Goal: Task Accomplishment & Management: Manage account settings

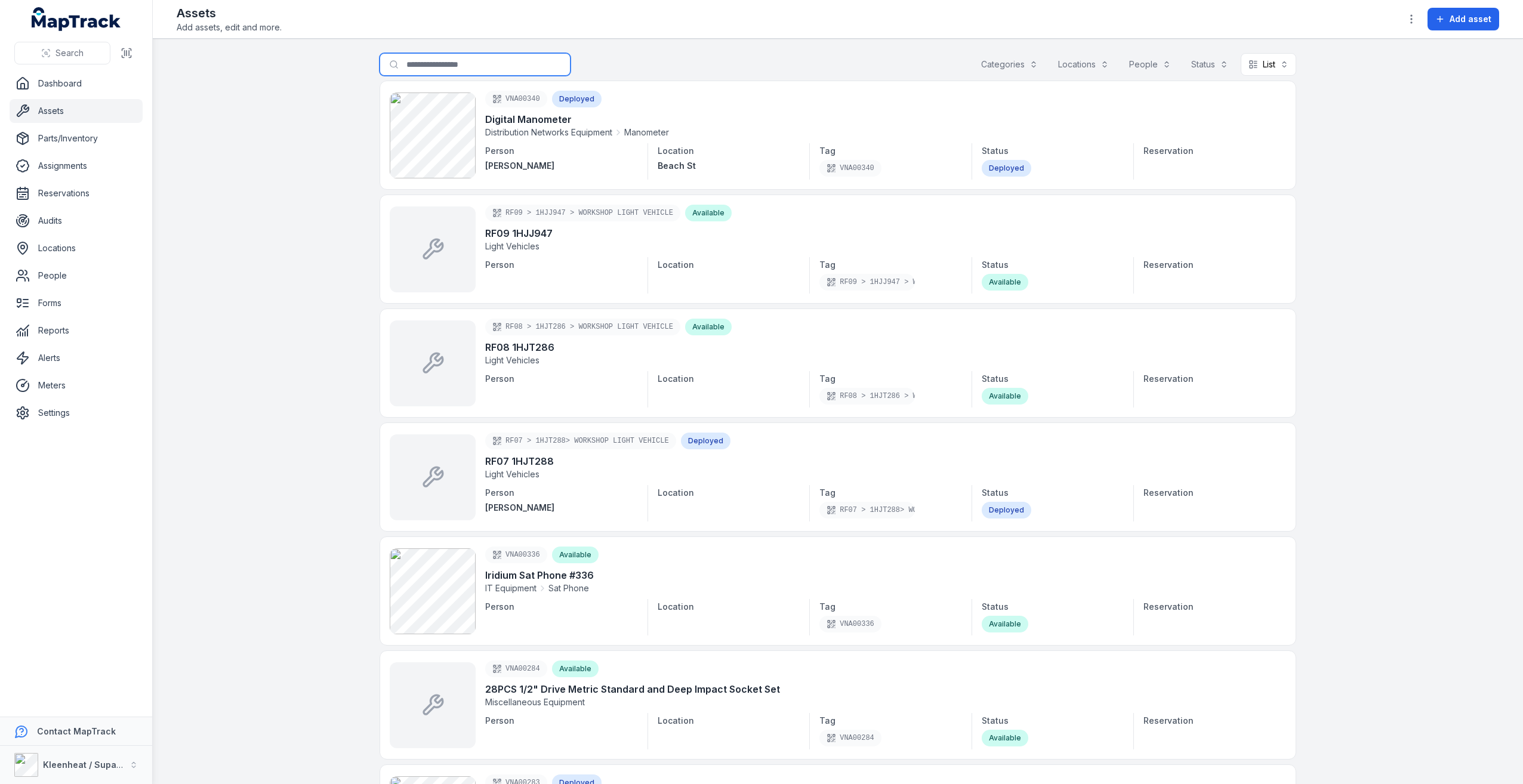
click at [416, 70] on input "Search for assets" at bounding box center [475, 64] width 191 height 23
type input "*****"
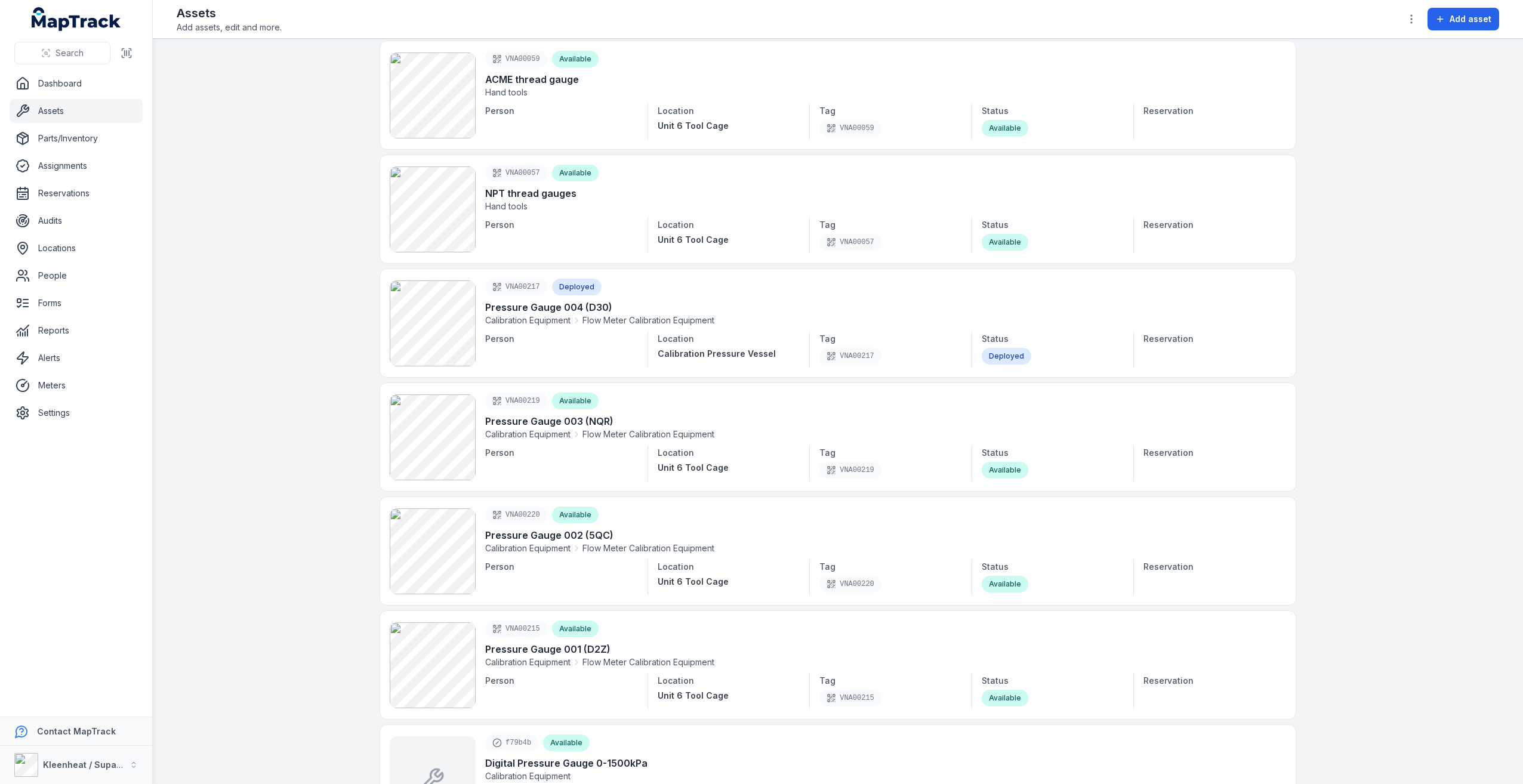
scroll to position [1074, 0]
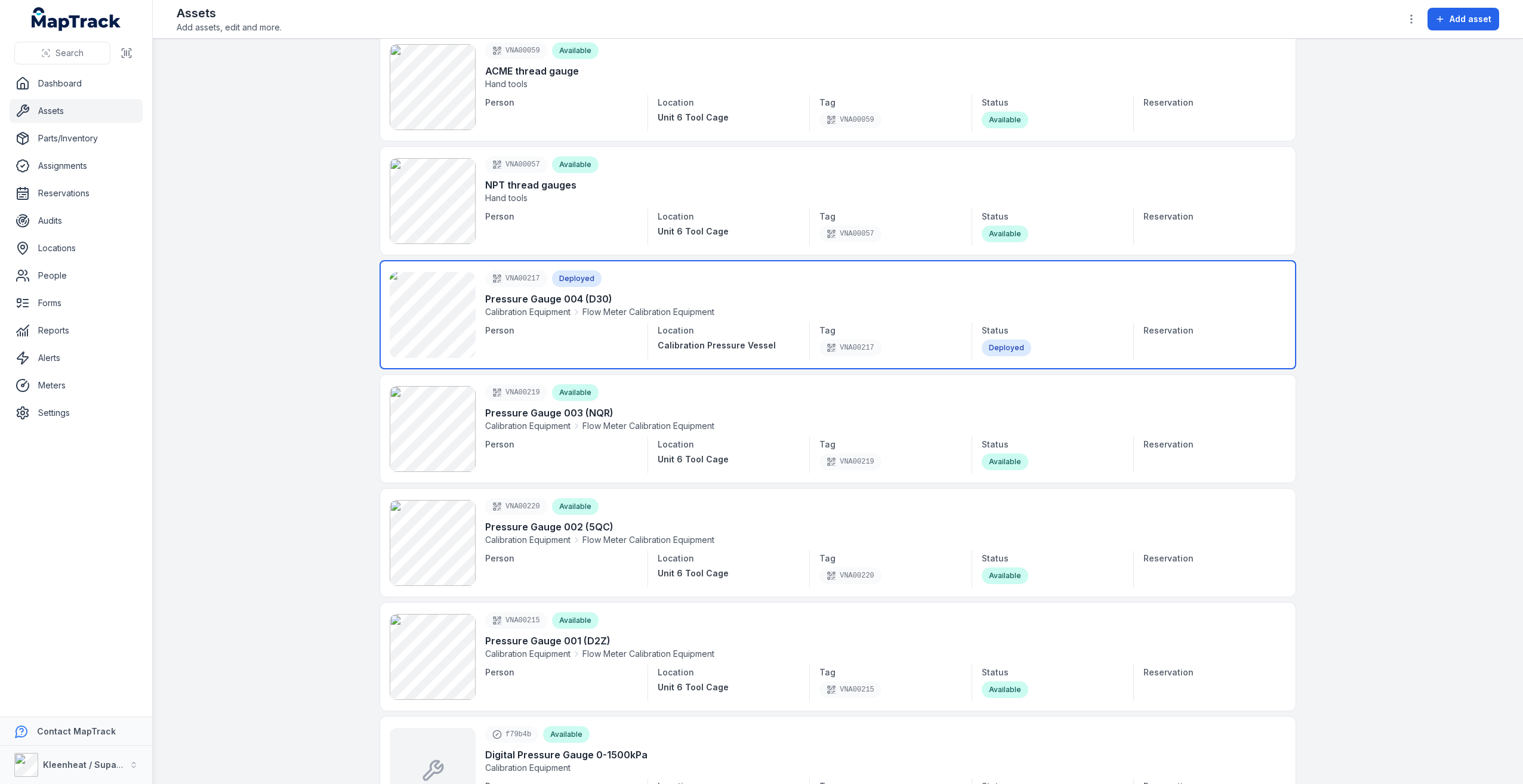
click at [553, 287] on link at bounding box center [837, 314] width 916 height 109
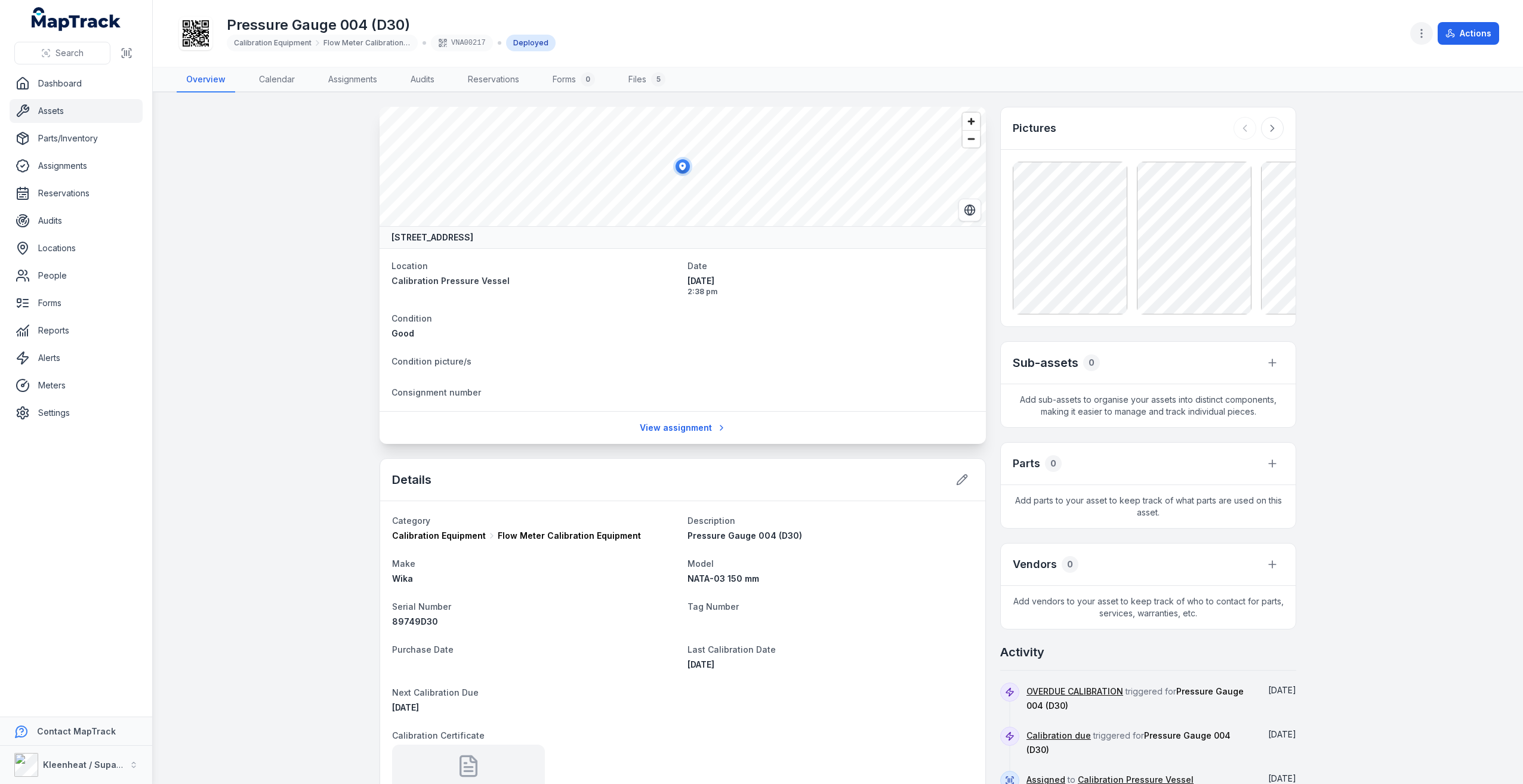
click at [1427, 32] on icon "button" at bounding box center [1421, 33] width 12 height 12
click at [1386, 60] on div "Attach files" at bounding box center [1361, 65] width 133 height 21
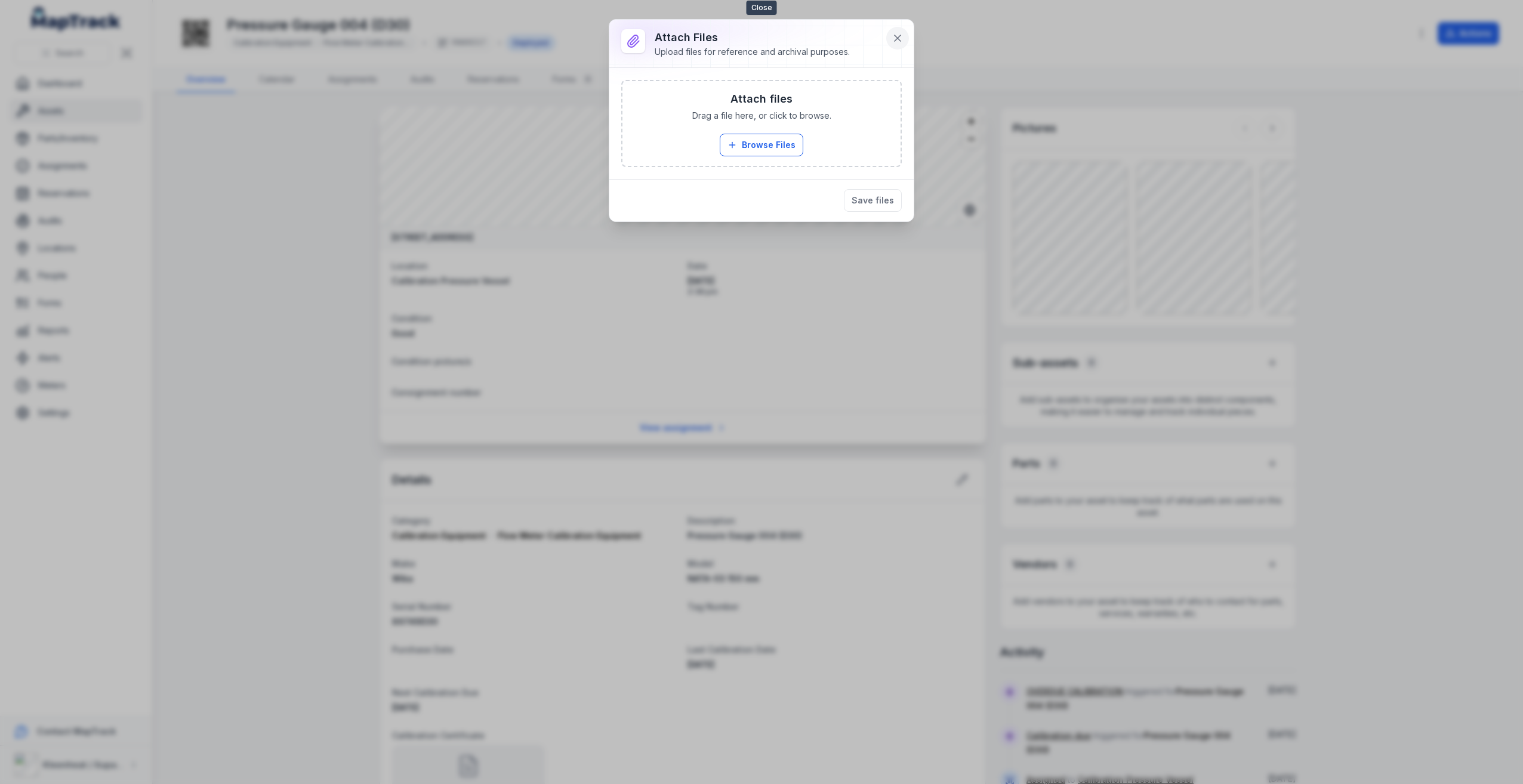
click at [906, 32] on button at bounding box center [897, 38] width 23 height 23
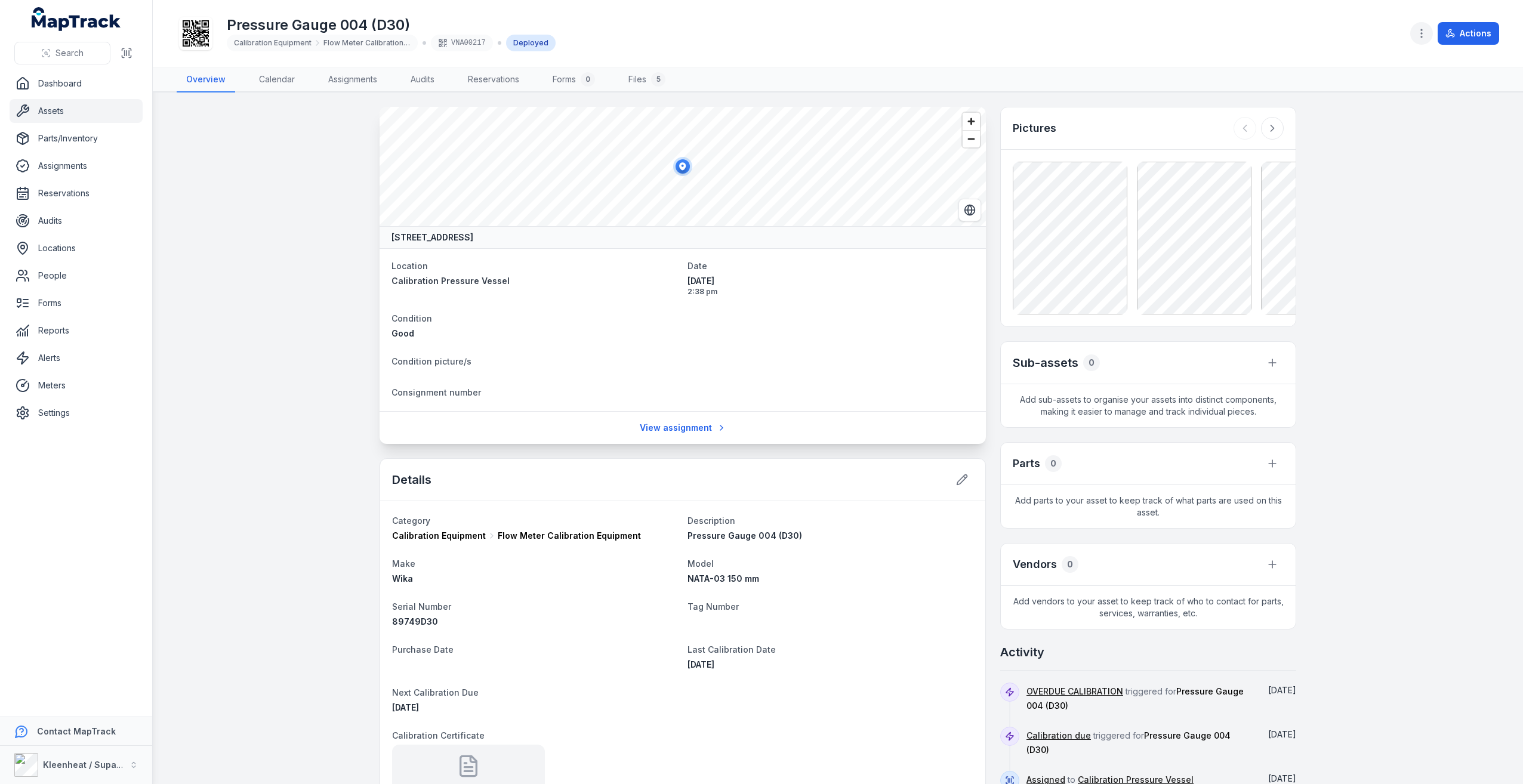
click at [1418, 38] on icon "button" at bounding box center [1421, 33] width 12 height 12
click at [1400, 523] on div "Toggle Navigation Pressure Gauge 004 (D30) Calibration Equipment Flow Meter Cal…" at bounding box center [837, 392] width 1370 height 784
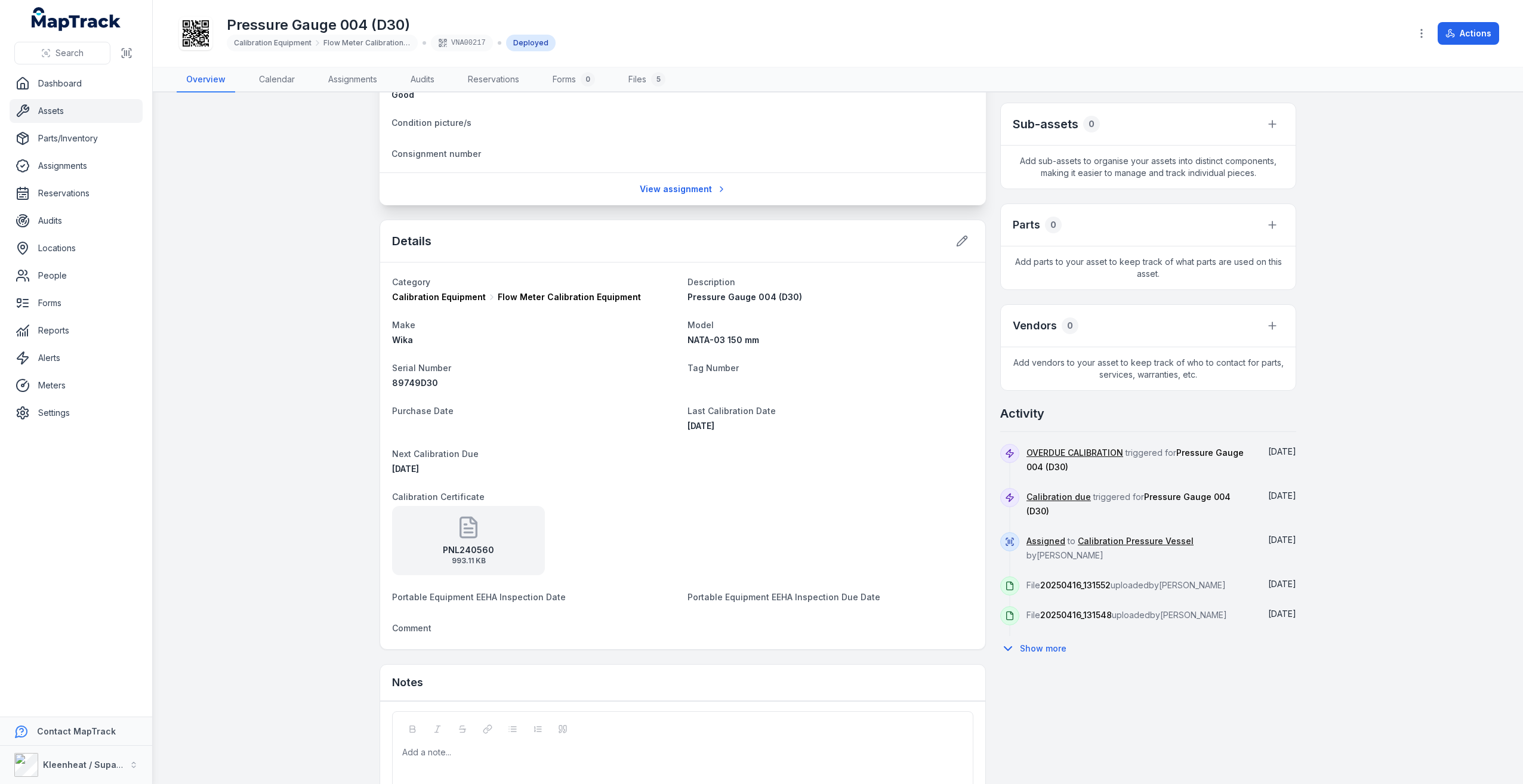
scroll to position [309, 0]
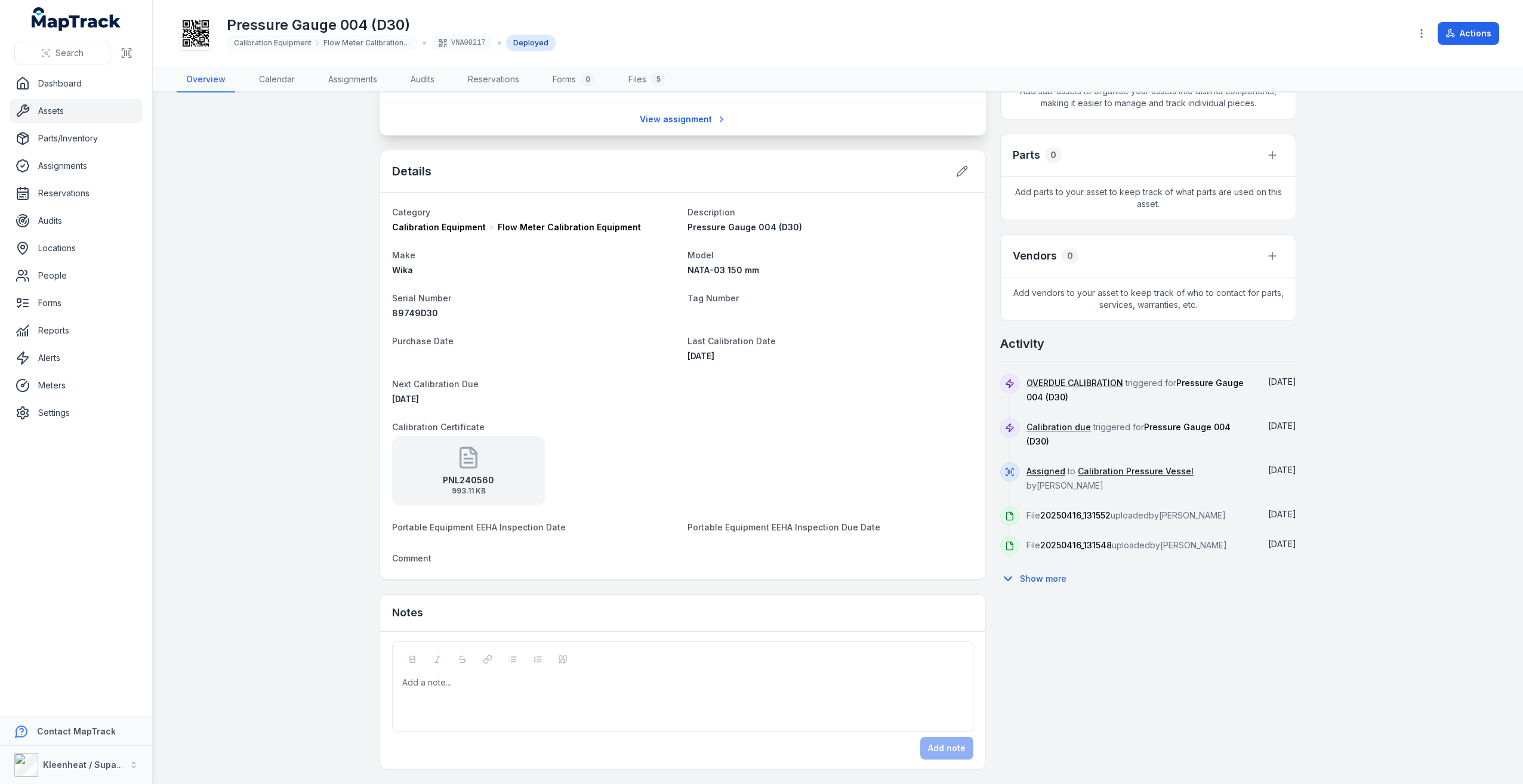
click at [479, 460] on div "PNL240560 993.11 KB" at bounding box center [468, 471] width 152 height 69
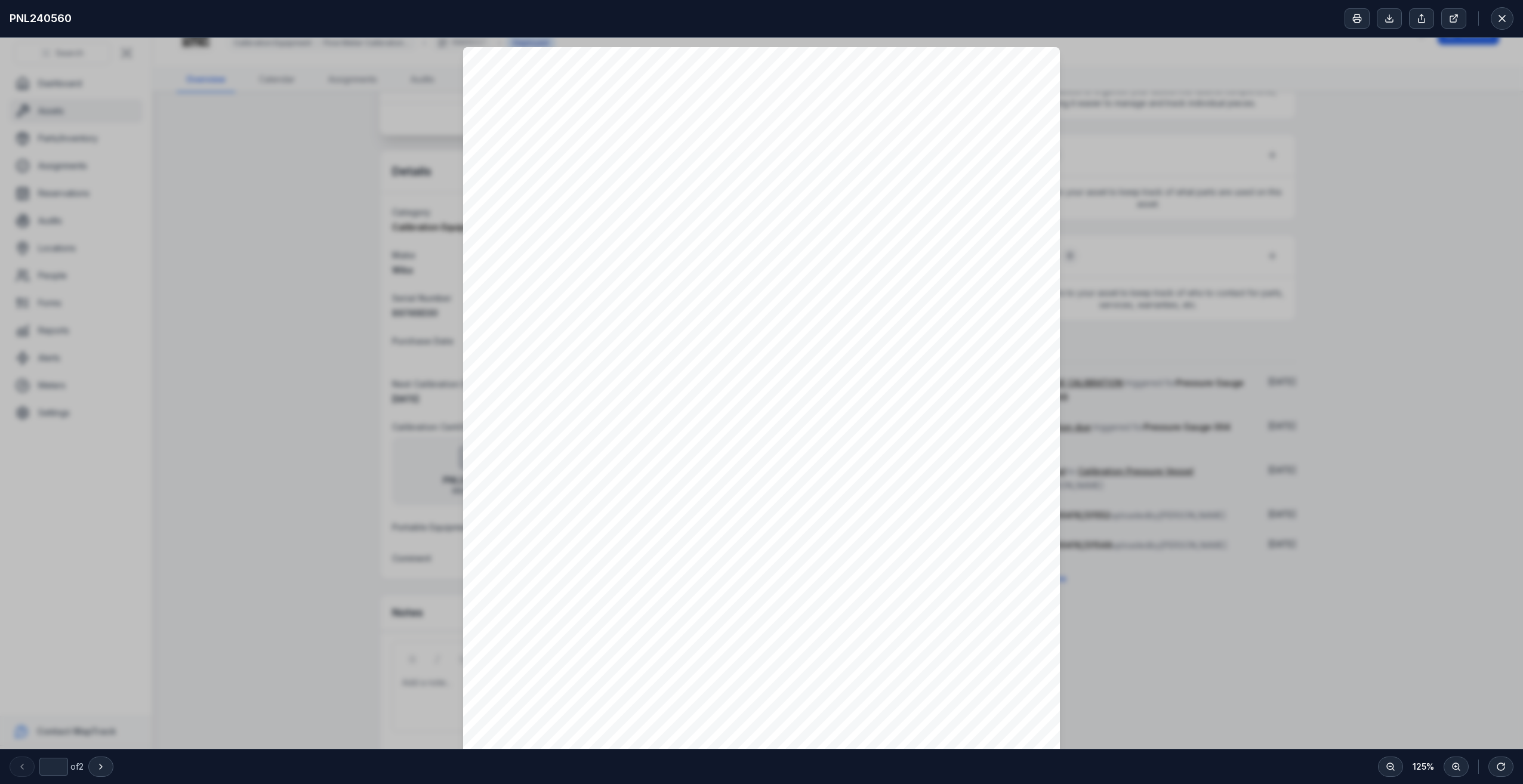
click at [1514, 16] on div "PNL240560" at bounding box center [762, 19] width 1523 height 38
click at [1509, 16] on button at bounding box center [1502, 18] width 23 height 23
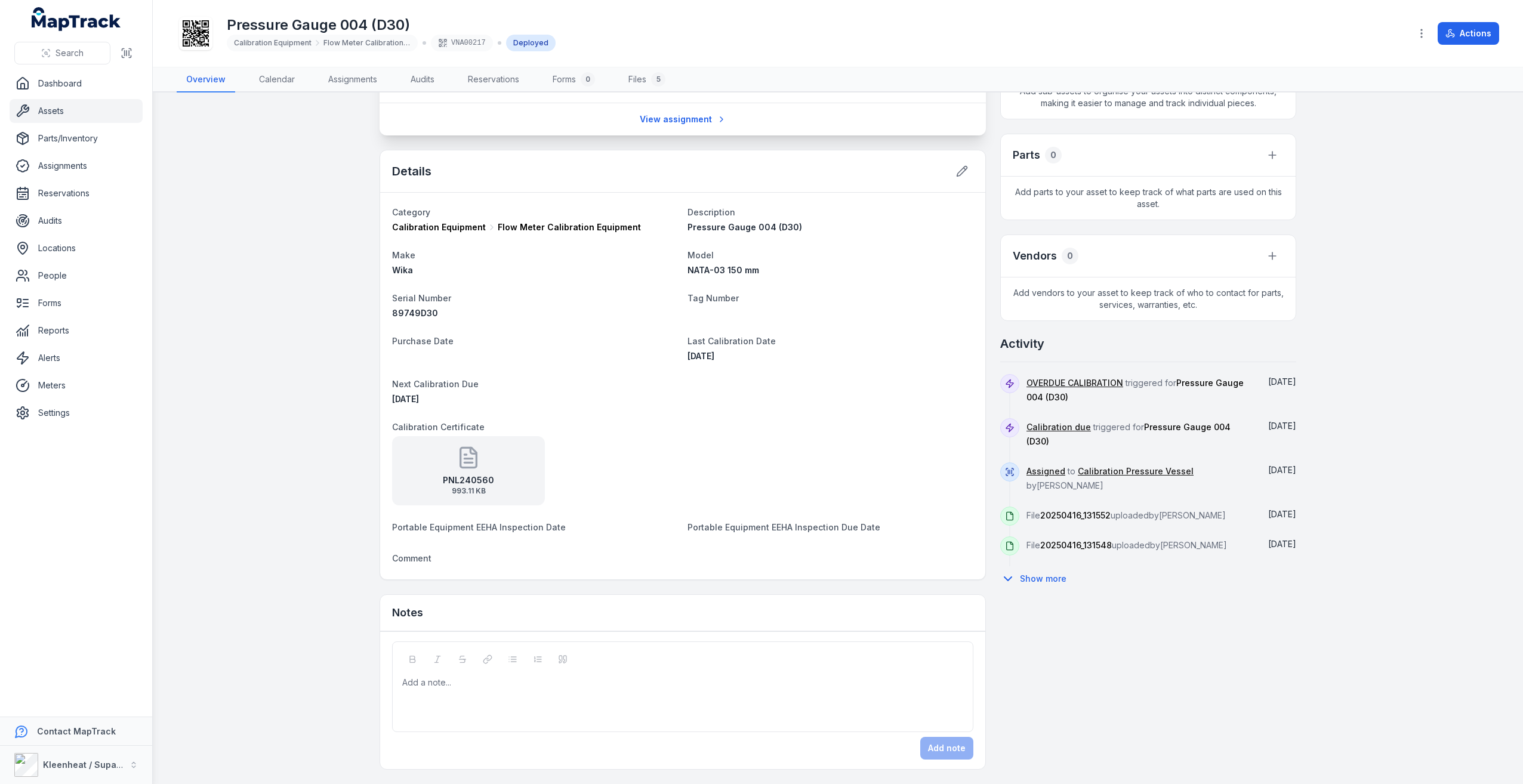
click at [1340, 406] on main "[GEOGRAPHIC_DATA], [GEOGRAPHIC_DATA] Location Calibration Pressure Vessel Date …" at bounding box center [837, 437] width 1370 height 691
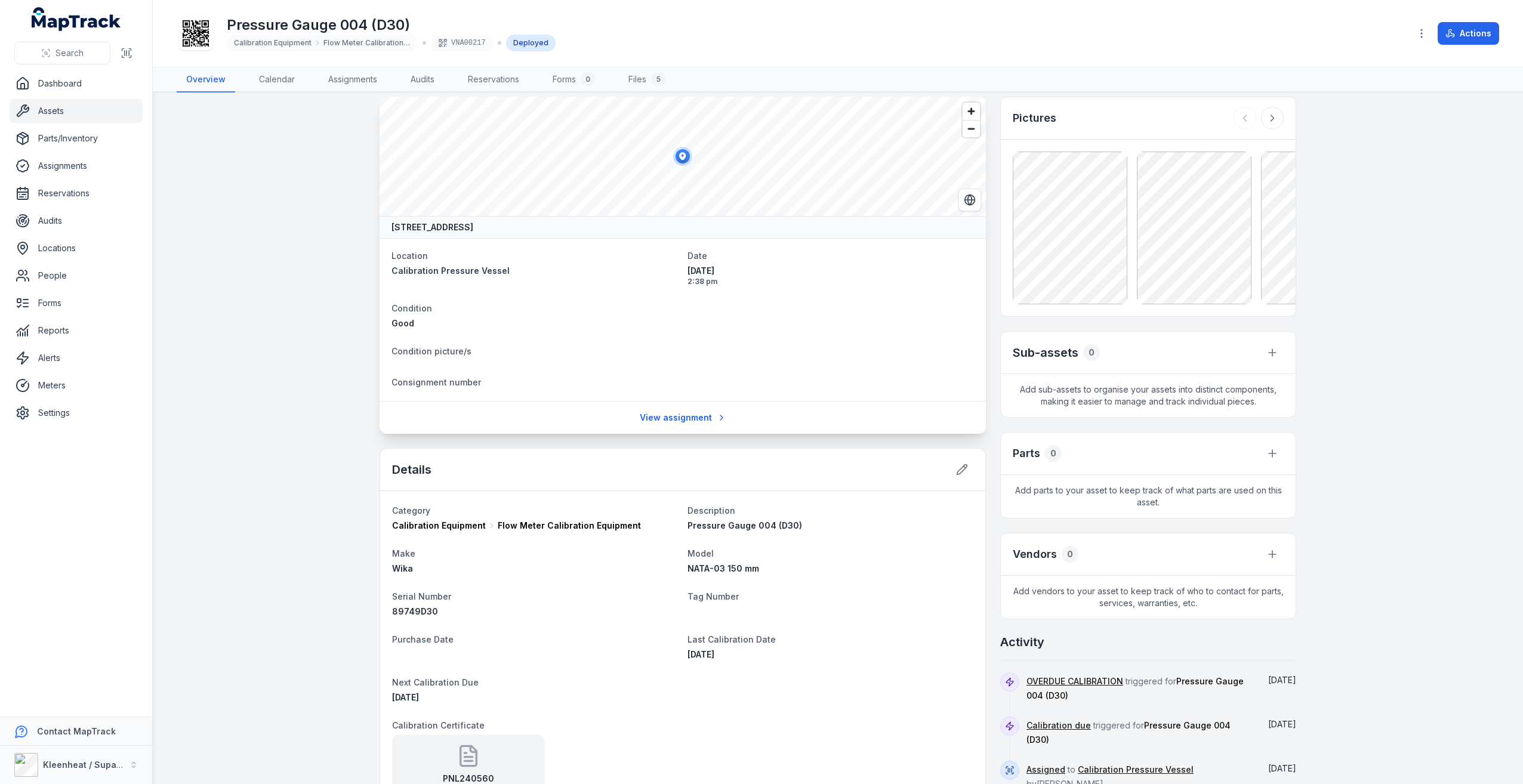
scroll to position [0, 0]
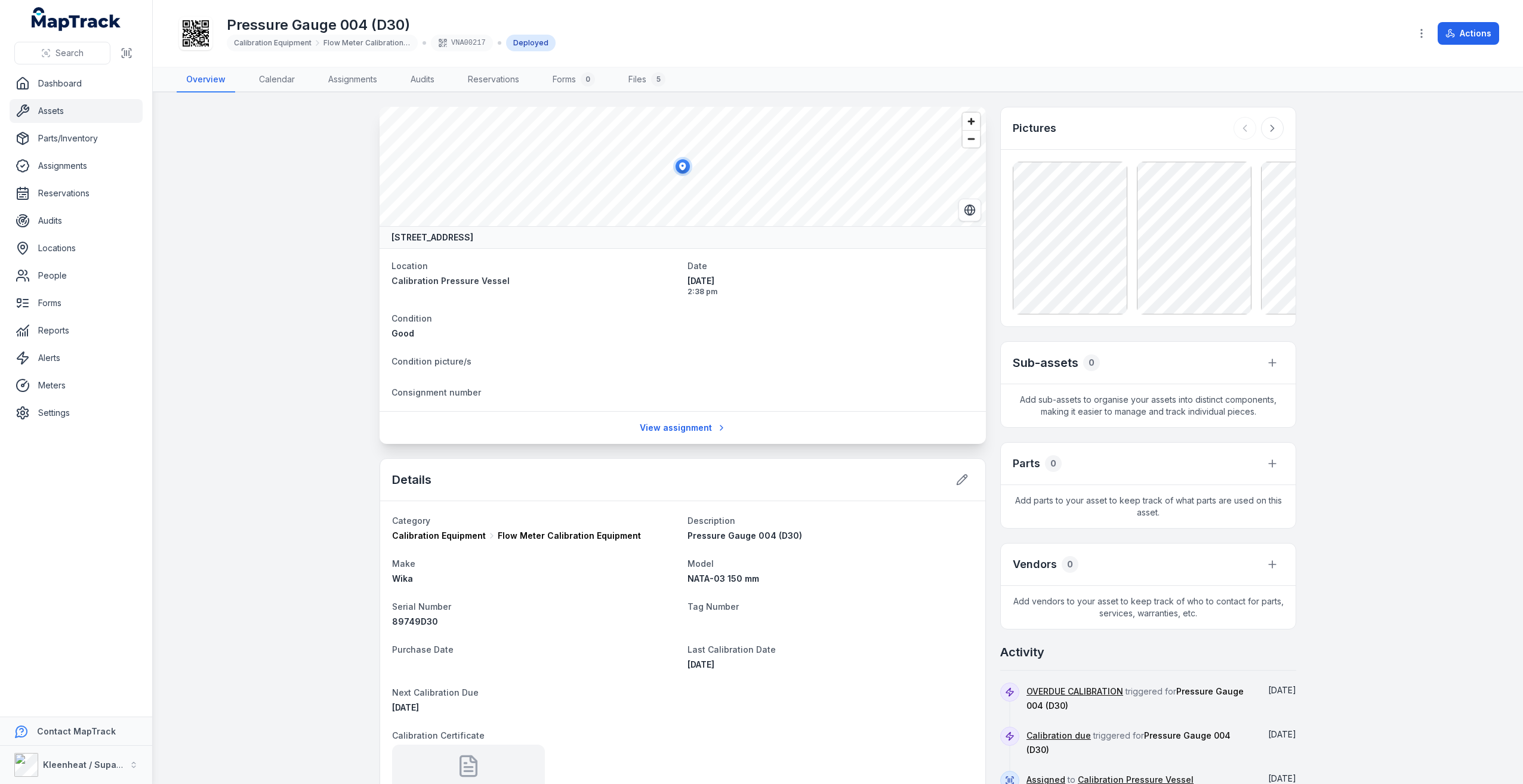
click at [762, 415] on div "View assignment" at bounding box center [682, 427] width 606 height 33
click at [719, 423] on icon at bounding box center [724, 428] width 9 height 9
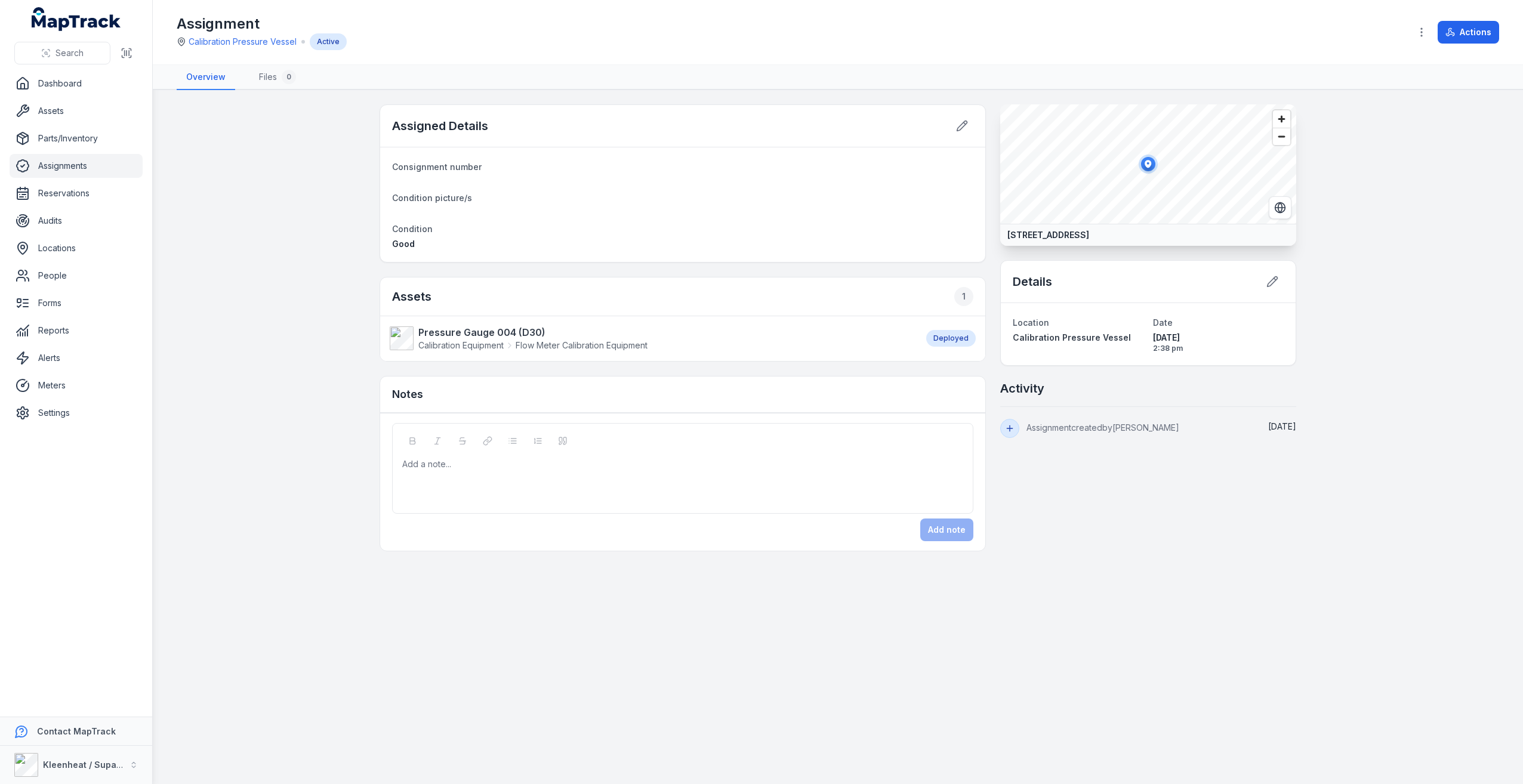
click at [962, 336] on div "Deployed" at bounding box center [950, 338] width 50 height 17
click at [799, 340] on link "Pressure Gauge 004 (D30) Calibration Equipment Flow Meter Calibration Equipment" at bounding box center [652, 338] width 525 height 26
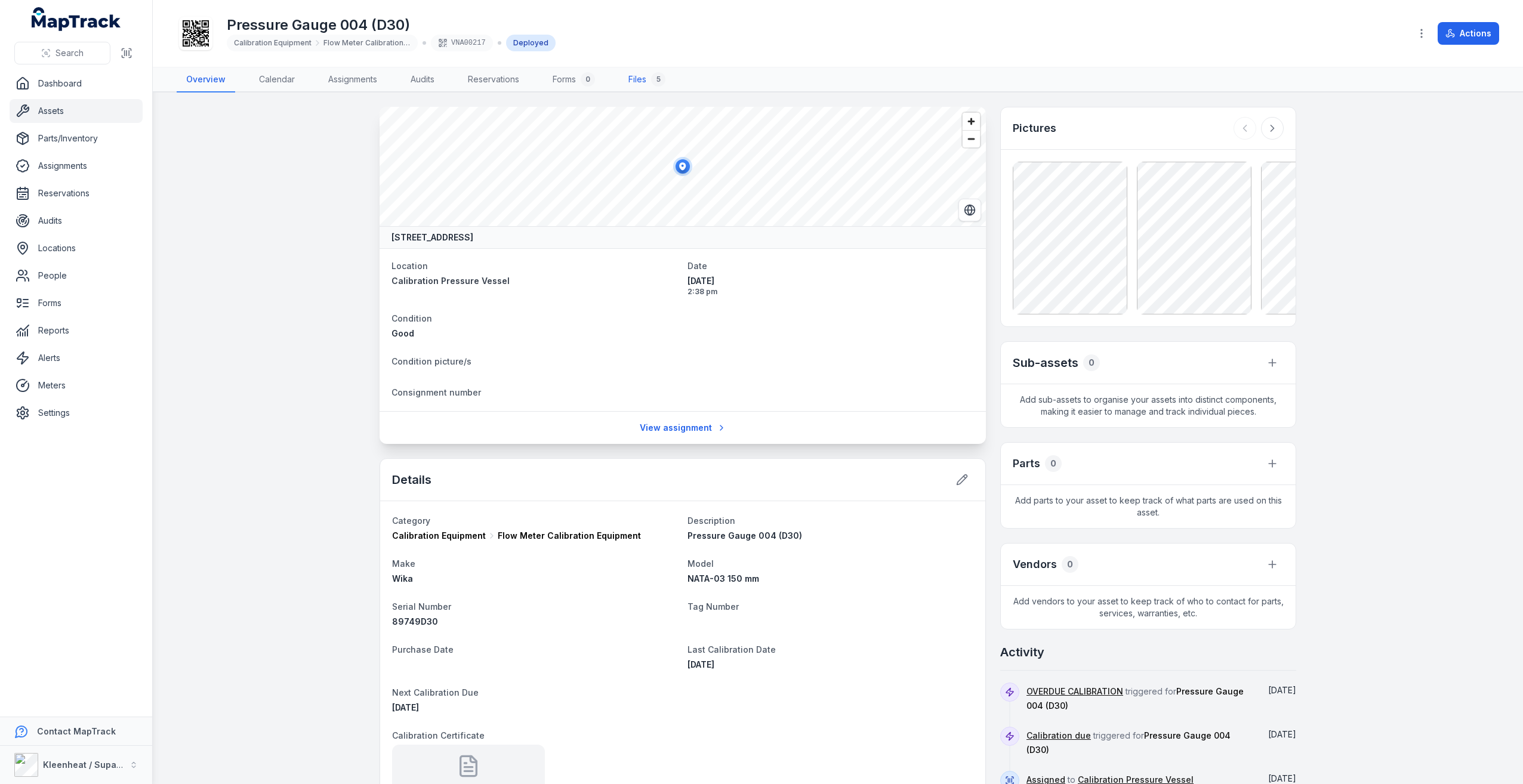
click at [643, 79] on link "Files 5" at bounding box center [646, 80] width 56 height 25
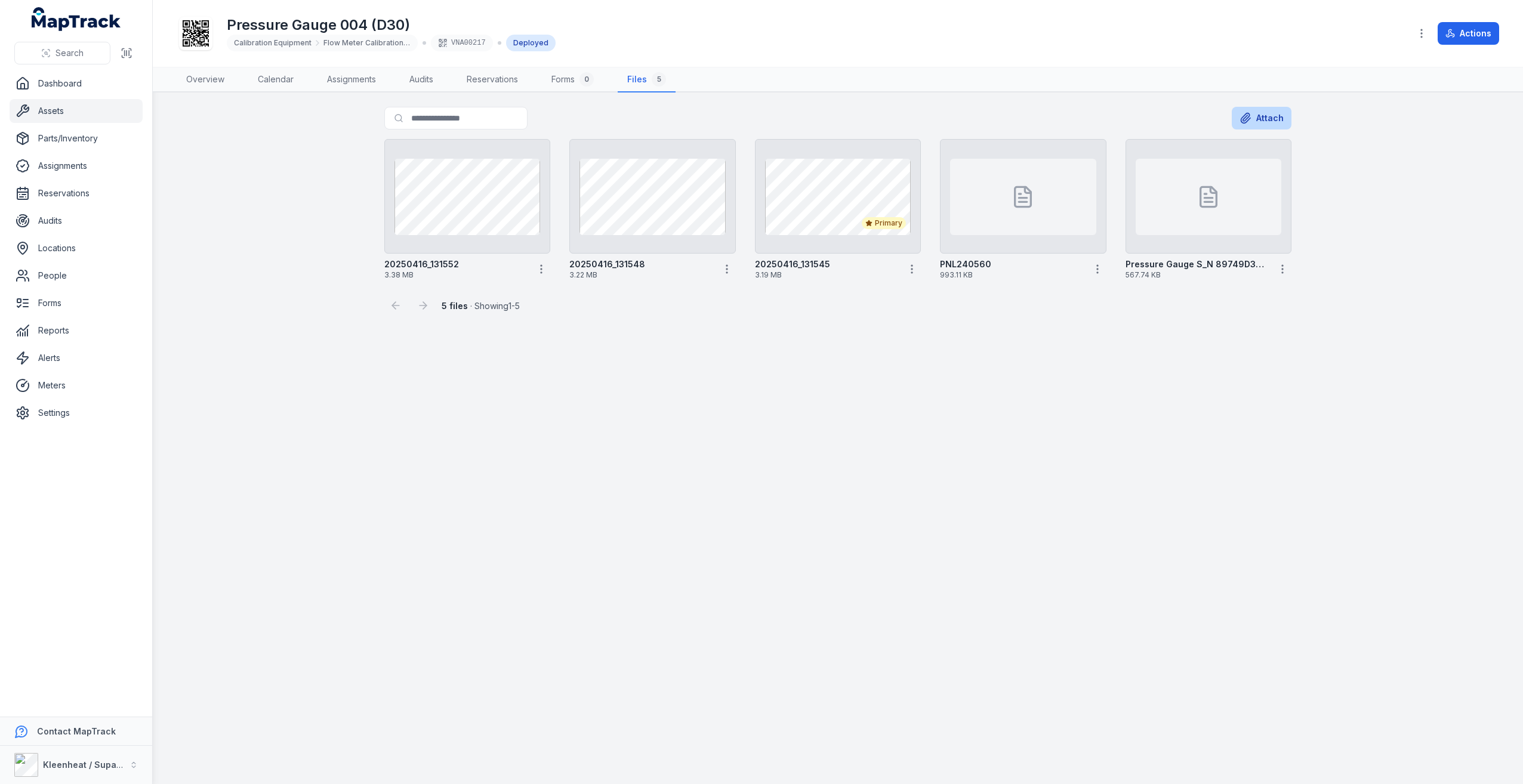
click at [1251, 118] on icon at bounding box center [1245, 118] width 12 height 12
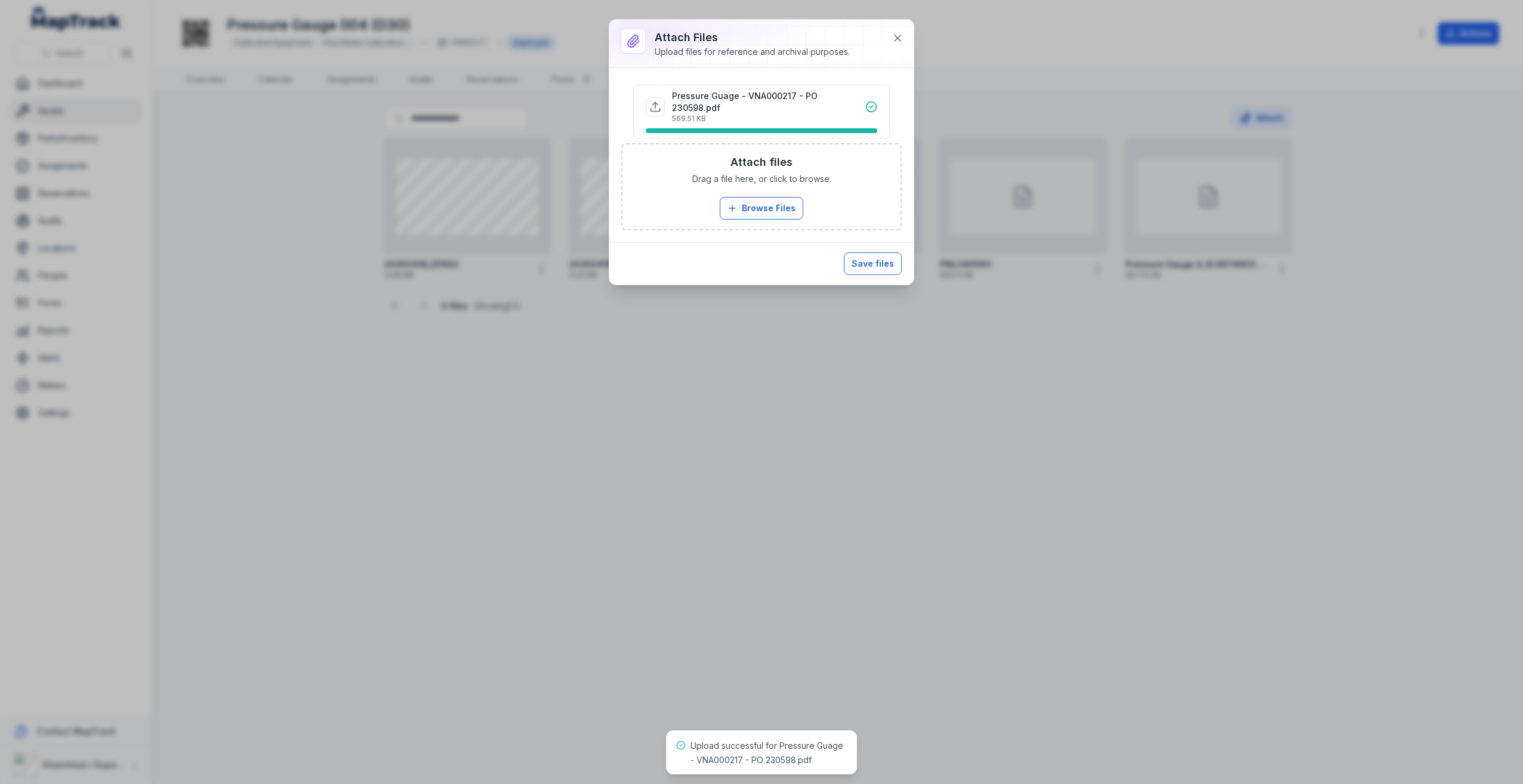
click at [876, 256] on button "Save files" at bounding box center [872, 264] width 58 height 23
